Goal: Task Accomplishment & Management: Manage account settings

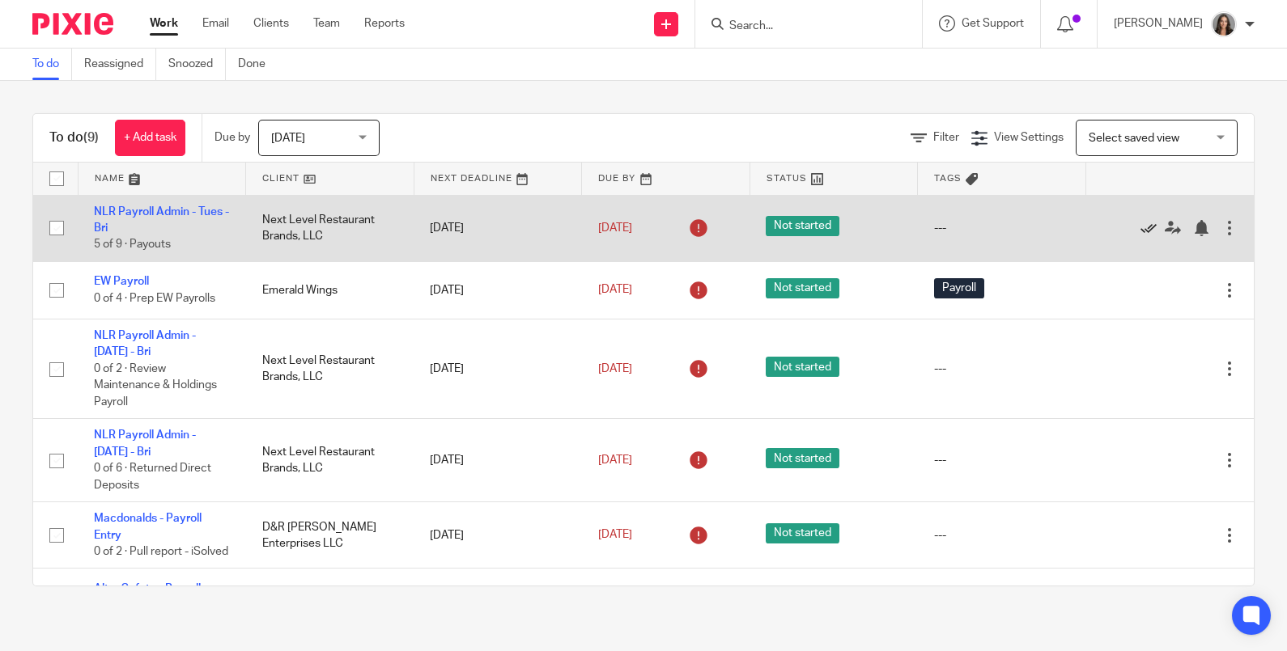
click at [1140, 224] on icon at bounding box center [1148, 228] width 16 height 16
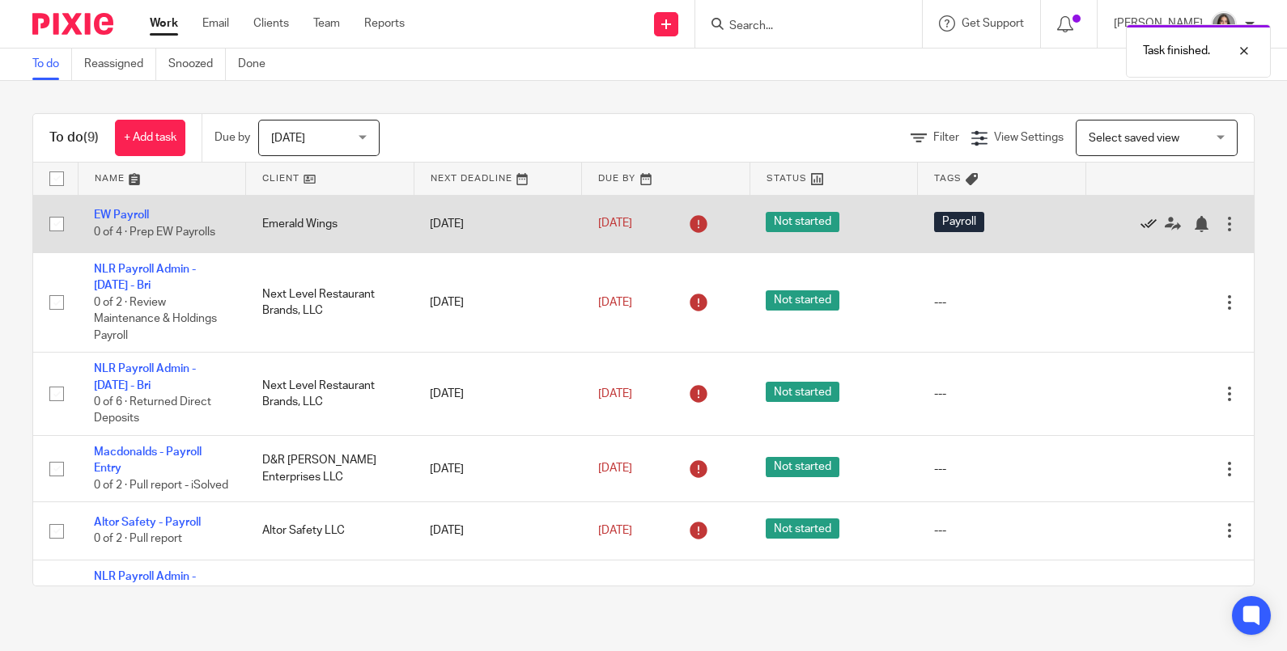
click at [1140, 227] on icon at bounding box center [1148, 224] width 16 height 16
click at [1140, 222] on icon at bounding box center [1148, 224] width 16 height 16
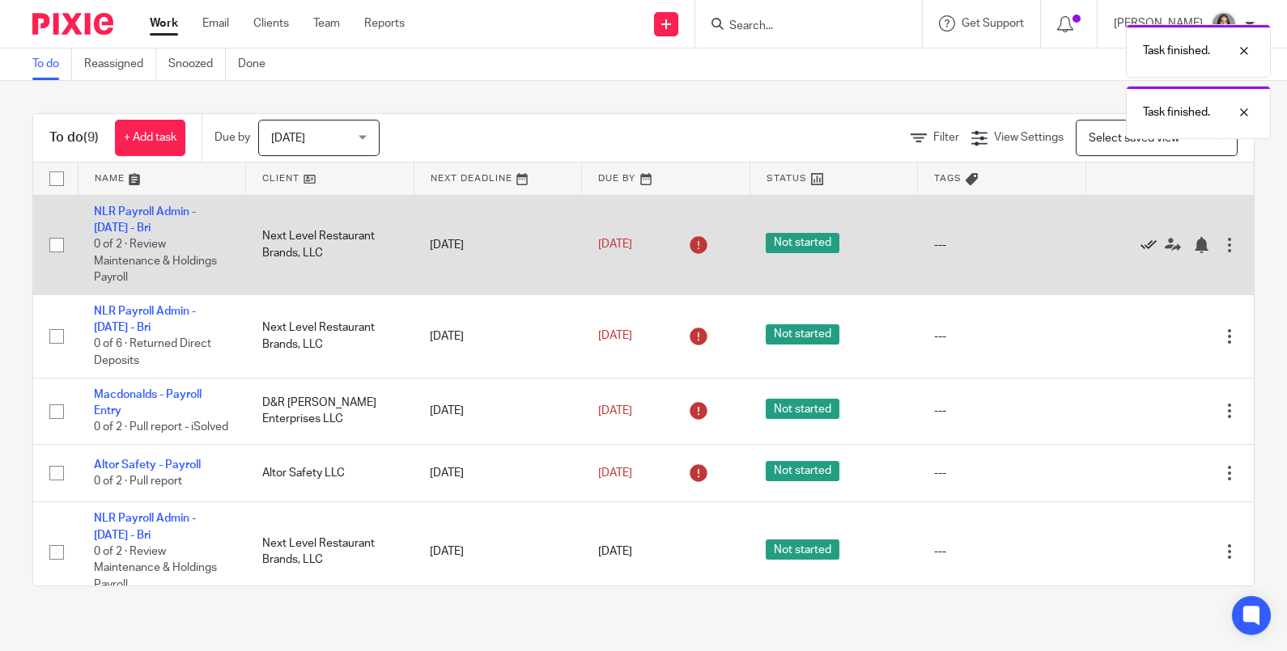
click at [1140, 242] on icon at bounding box center [1148, 245] width 16 height 16
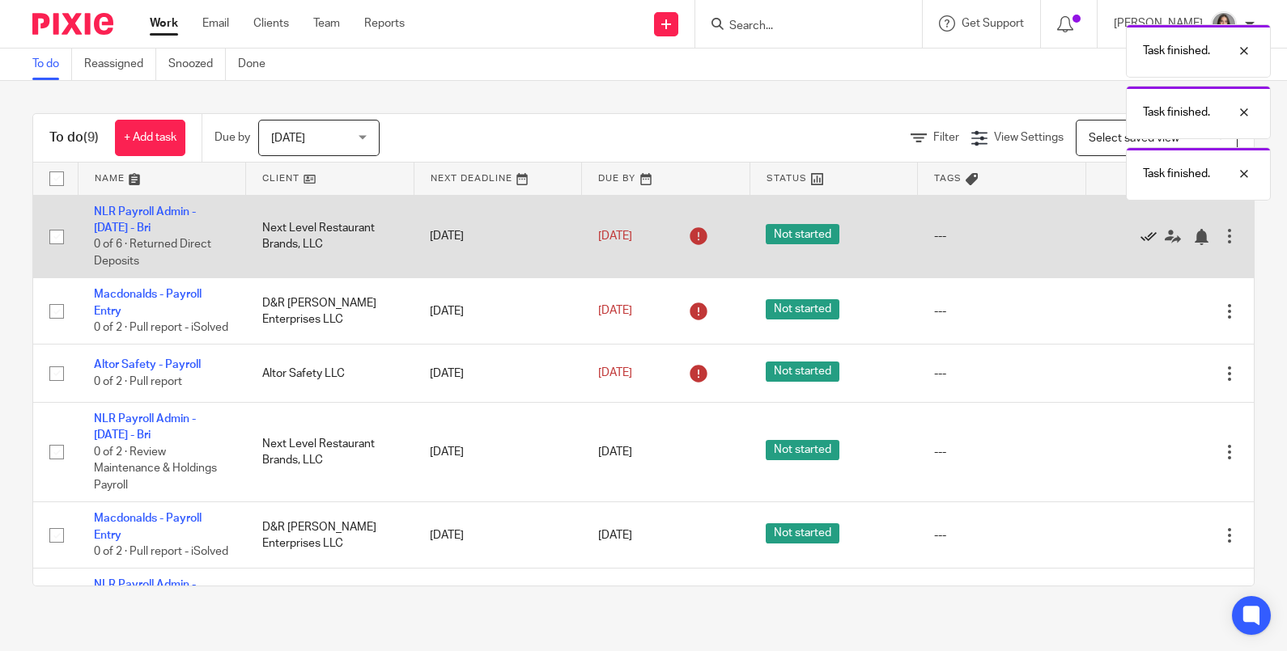
click at [1140, 239] on icon at bounding box center [1148, 237] width 16 height 16
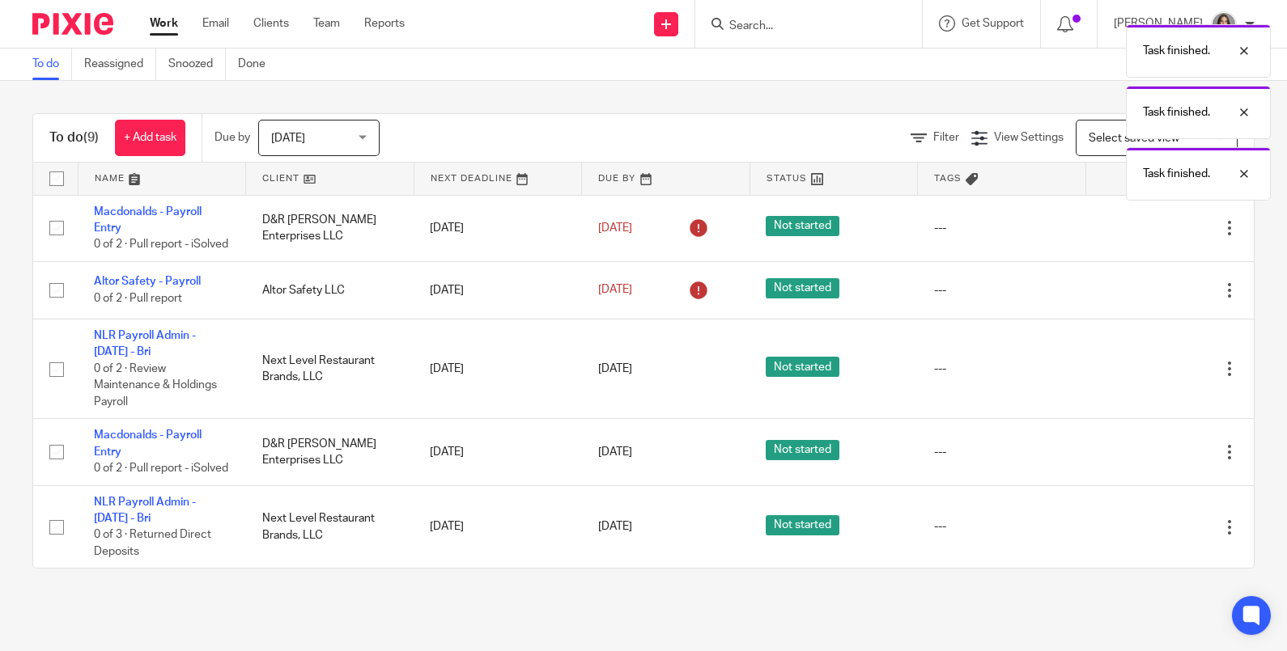
click at [1140, 236] on icon at bounding box center [1148, 228] width 16 height 16
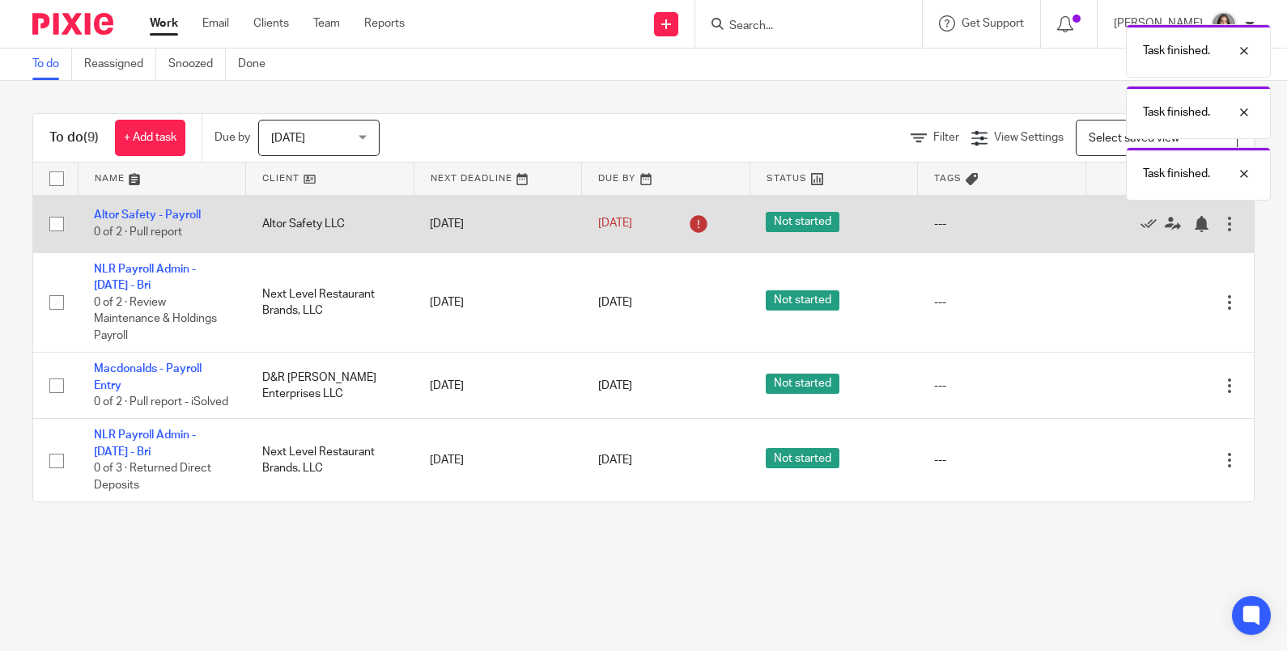
click at [1101, 236] on div "Edit task Delete" at bounding box center [1169, 224] width 136 height 40
click at [1140, 223] on icon at bounding box center [1148, 224] width 16 height 16
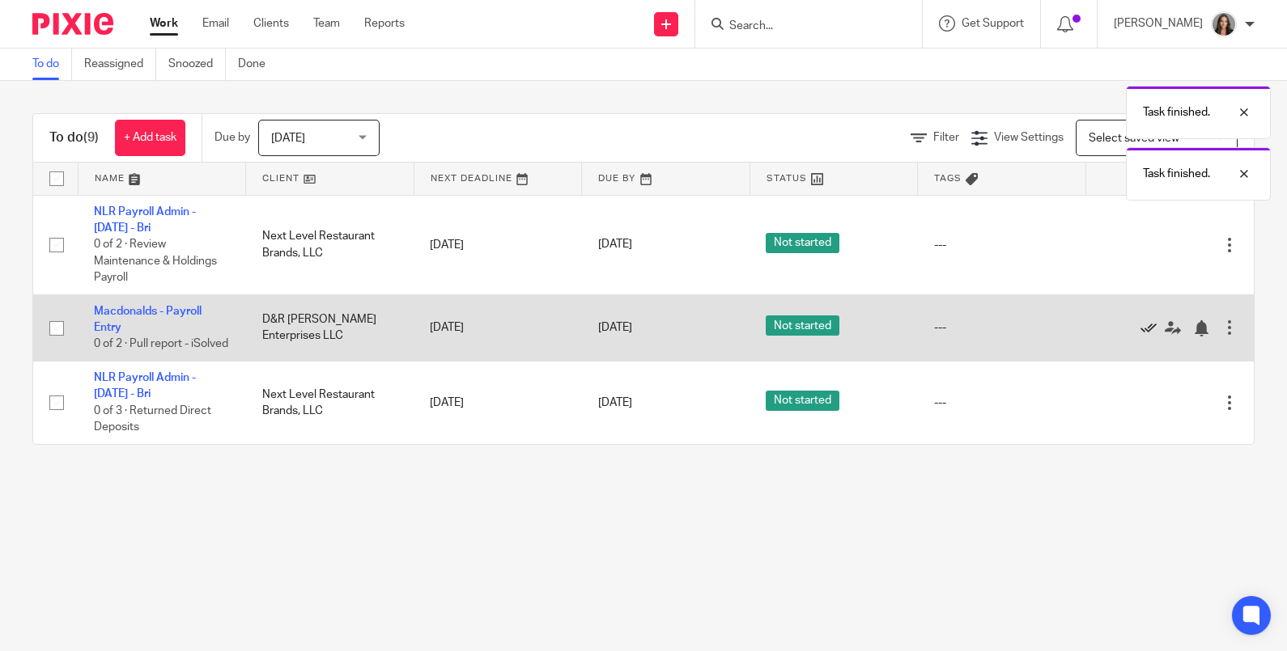
click at [1140, 331] on icon at bounding box center [1148, 328] width 16 height 16
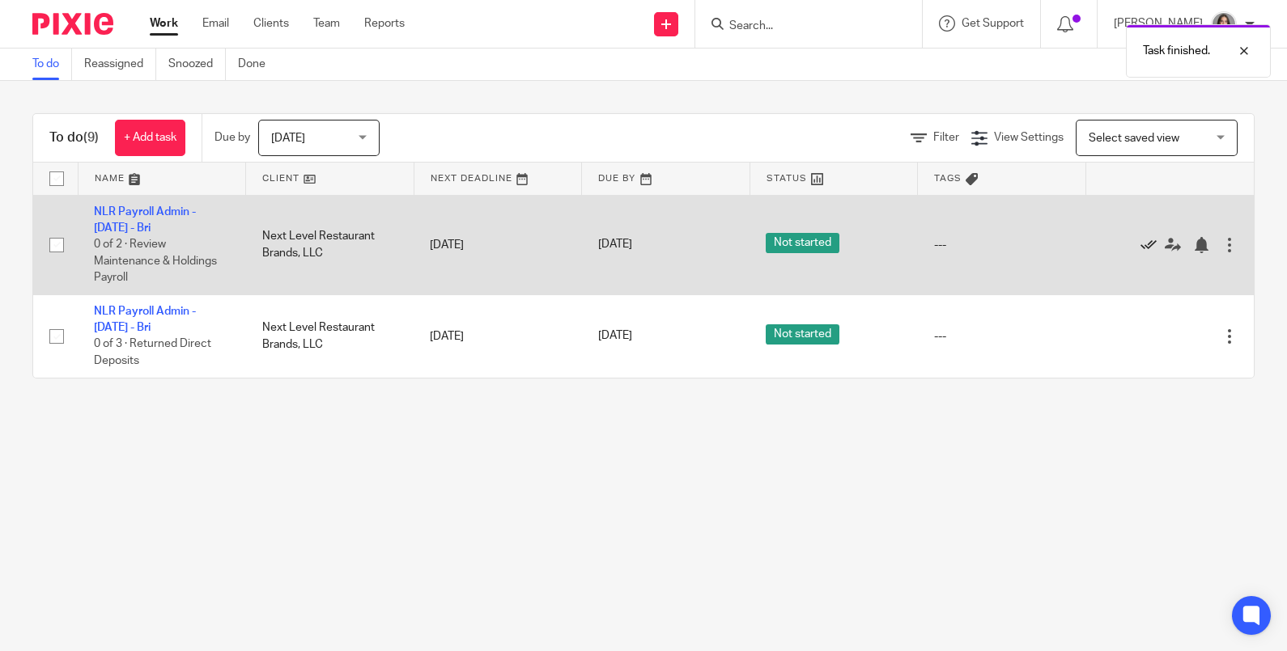
click at [1140, 245] on icon at bounding box center [1148, 245] width 16 height 16
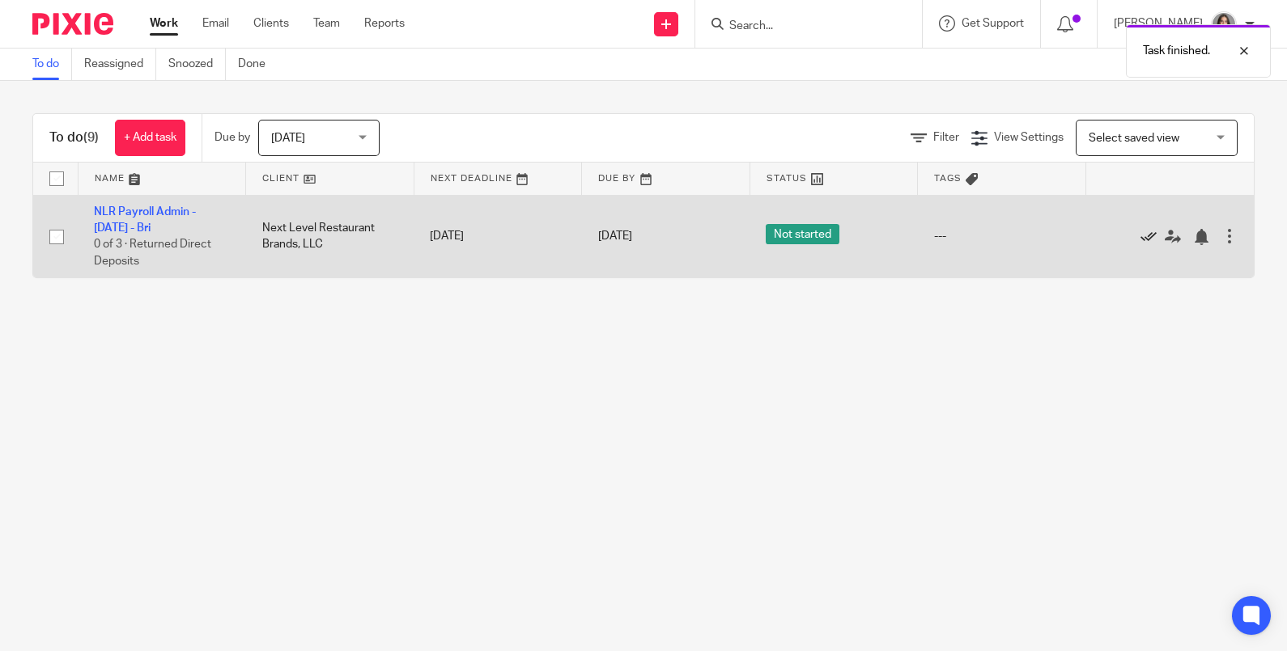
click at [1140, 237] on icon at bounding box center [1148, 237] width 16 height 16
